Goal: Task Accomplishment & Management: Use online tool/utility

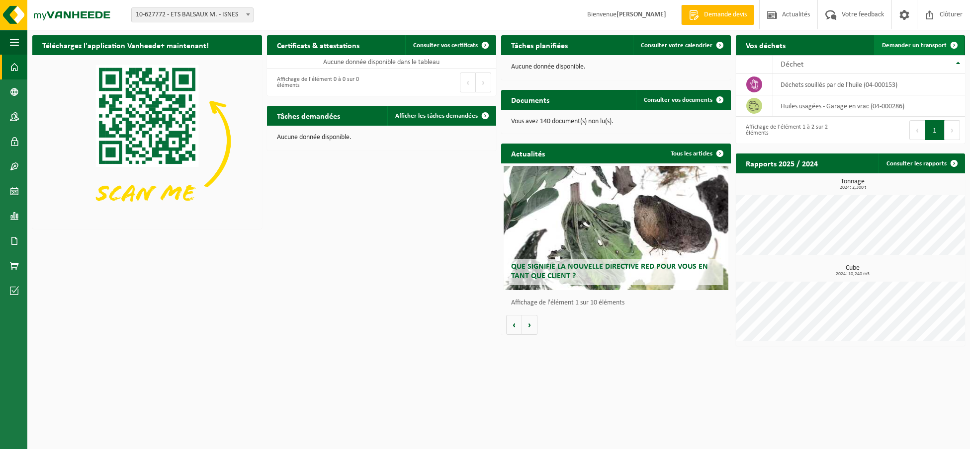
click at [934, 38] on link "Demander un transport" at bounding box center [919, 45] width 90 height 20
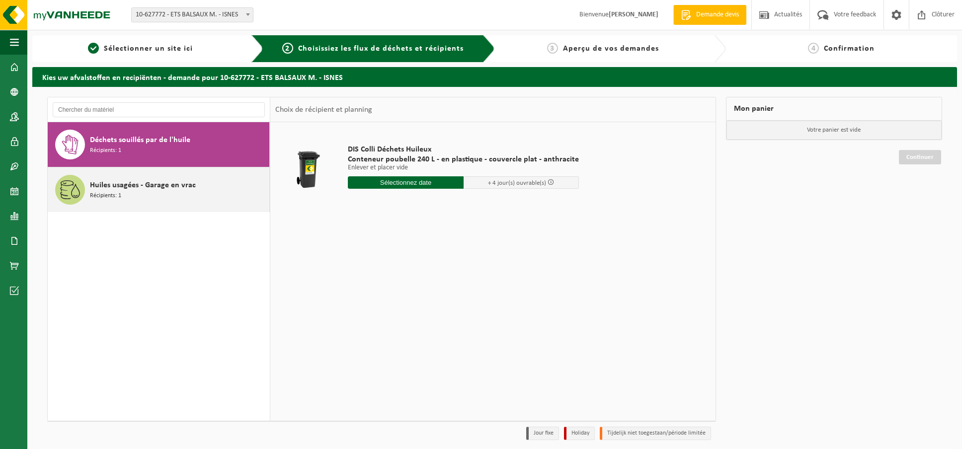
click at [101, 186] on span "Huiles usagées - Garage en vrac" at bounding box center [143, 185] width 106 height 12
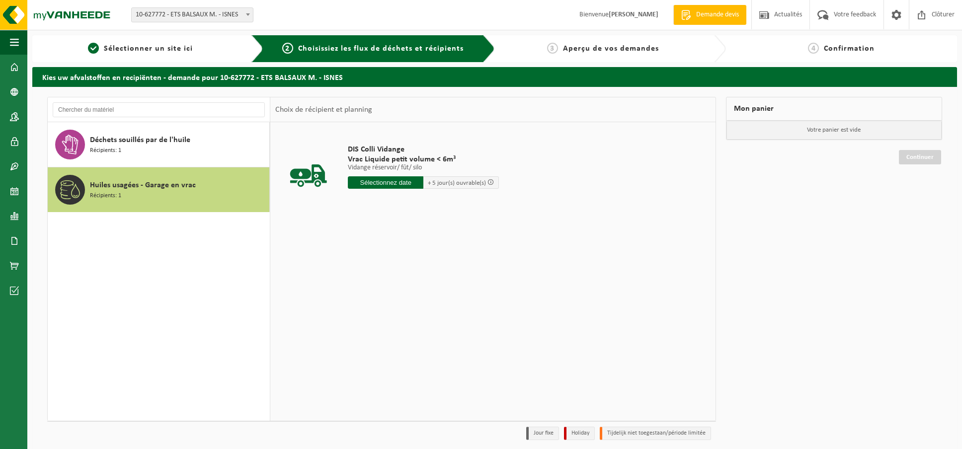
click at [380, 186] on input "text" at bounding box center [386, 182] width 76 height 12
click at [460, 207] on icon at bounding box center [461, 205] width 16 height 16
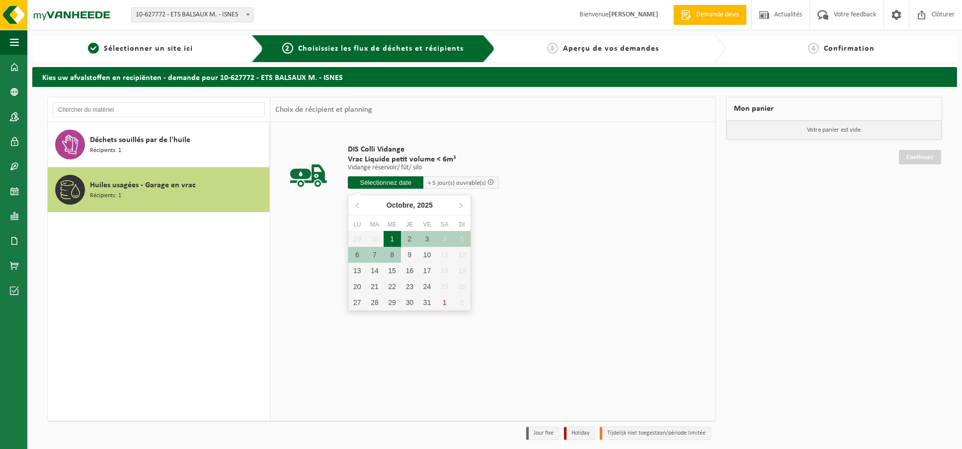
click at [393, 242] on div "1" at bounding box center [392, 239] width 17 height 16
type input "à partir de 2025-10-01"
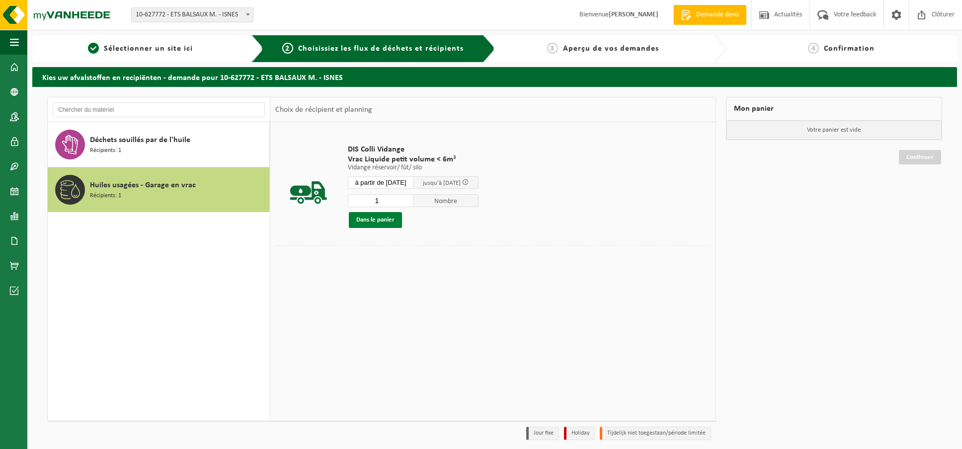
click at [381, 219] on button "Dans le panier" at bounding box center [375, 220] width 53 height 16
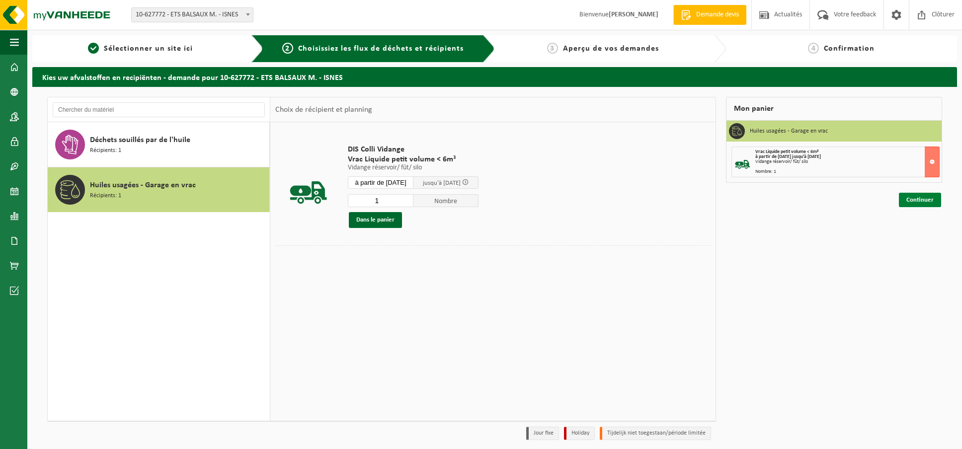
click at [920, 200] on link "Continuer" at bounding box center [920, 200] width 42 height 14
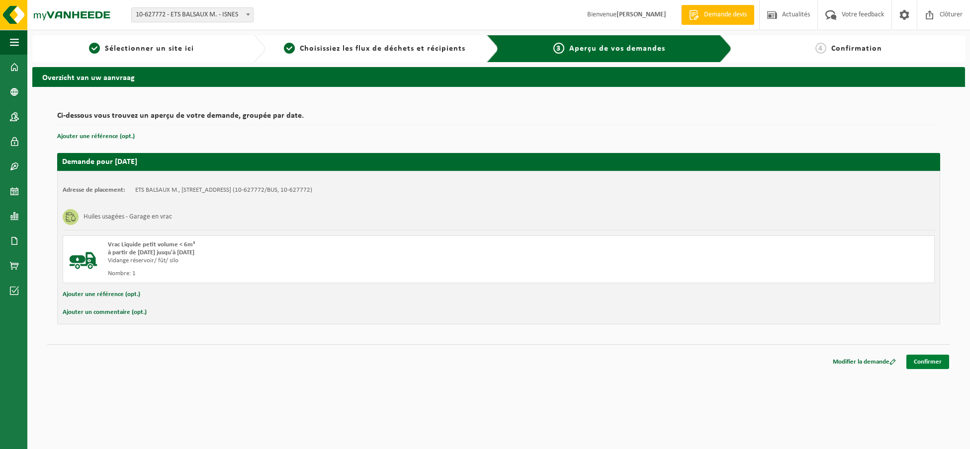
click at [923, 362] on link "Confirmer" at bounding box center [927, 362] width 43 height 14
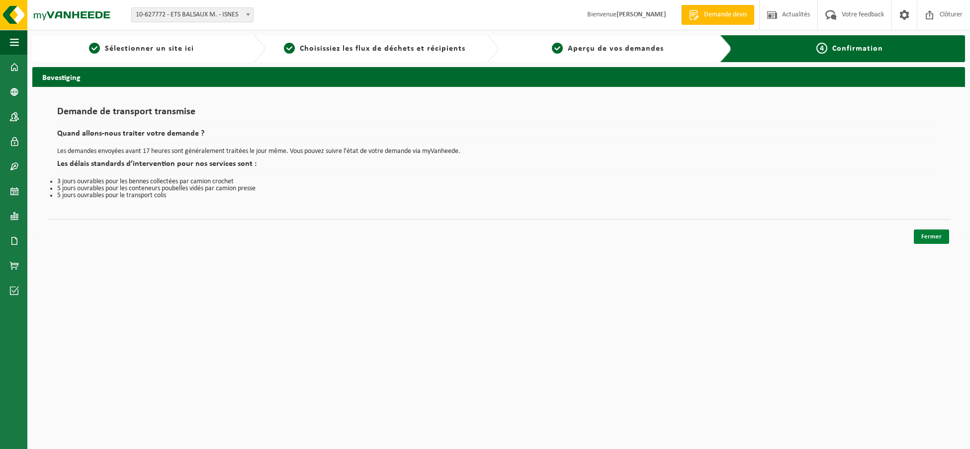
click at [947, 238] on link "Fermer" at bounding box center [931, 237] width 35 height 14
